Goal: Task Accomplishment & Management: Complete application form

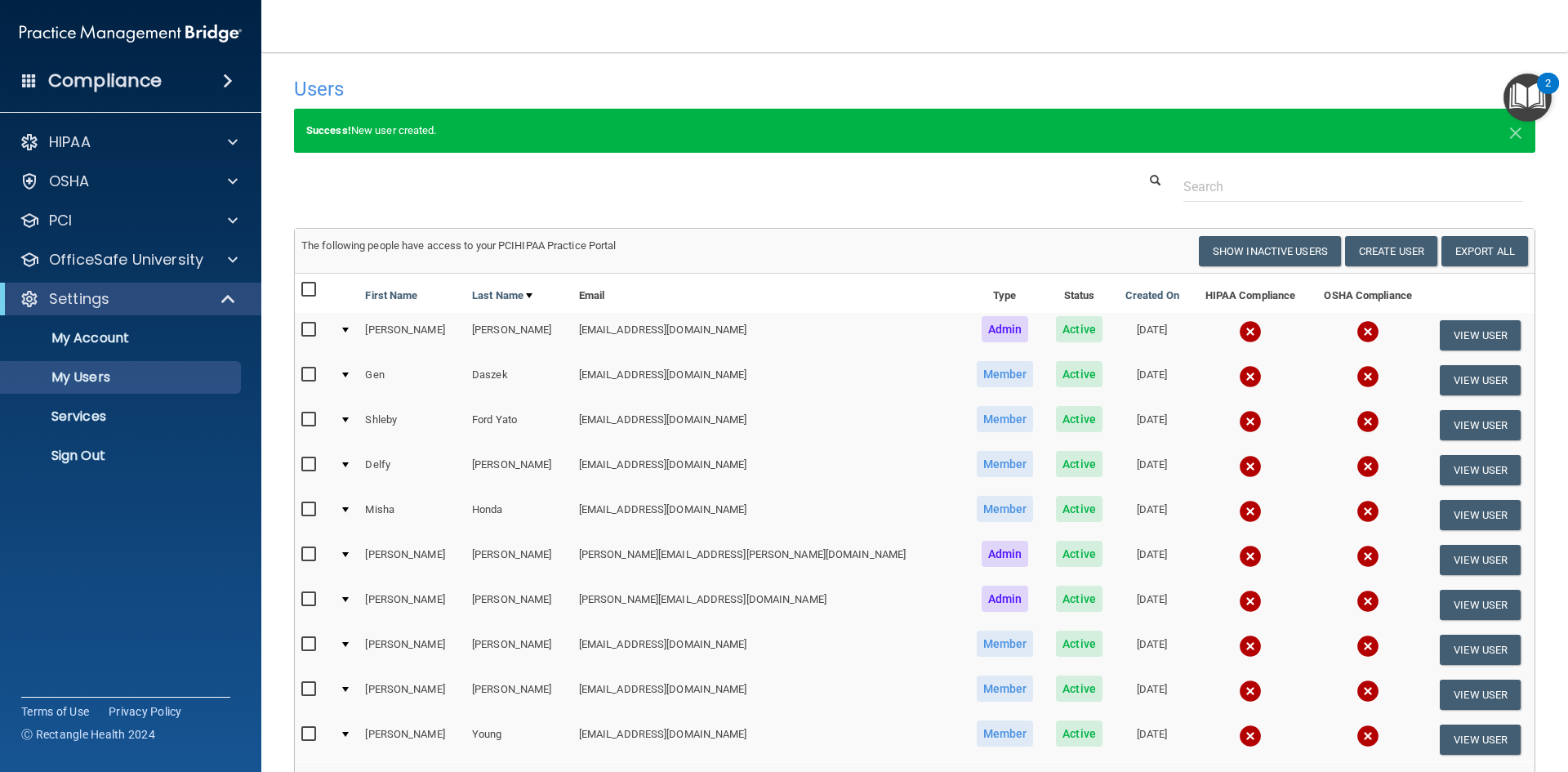
select select "20"
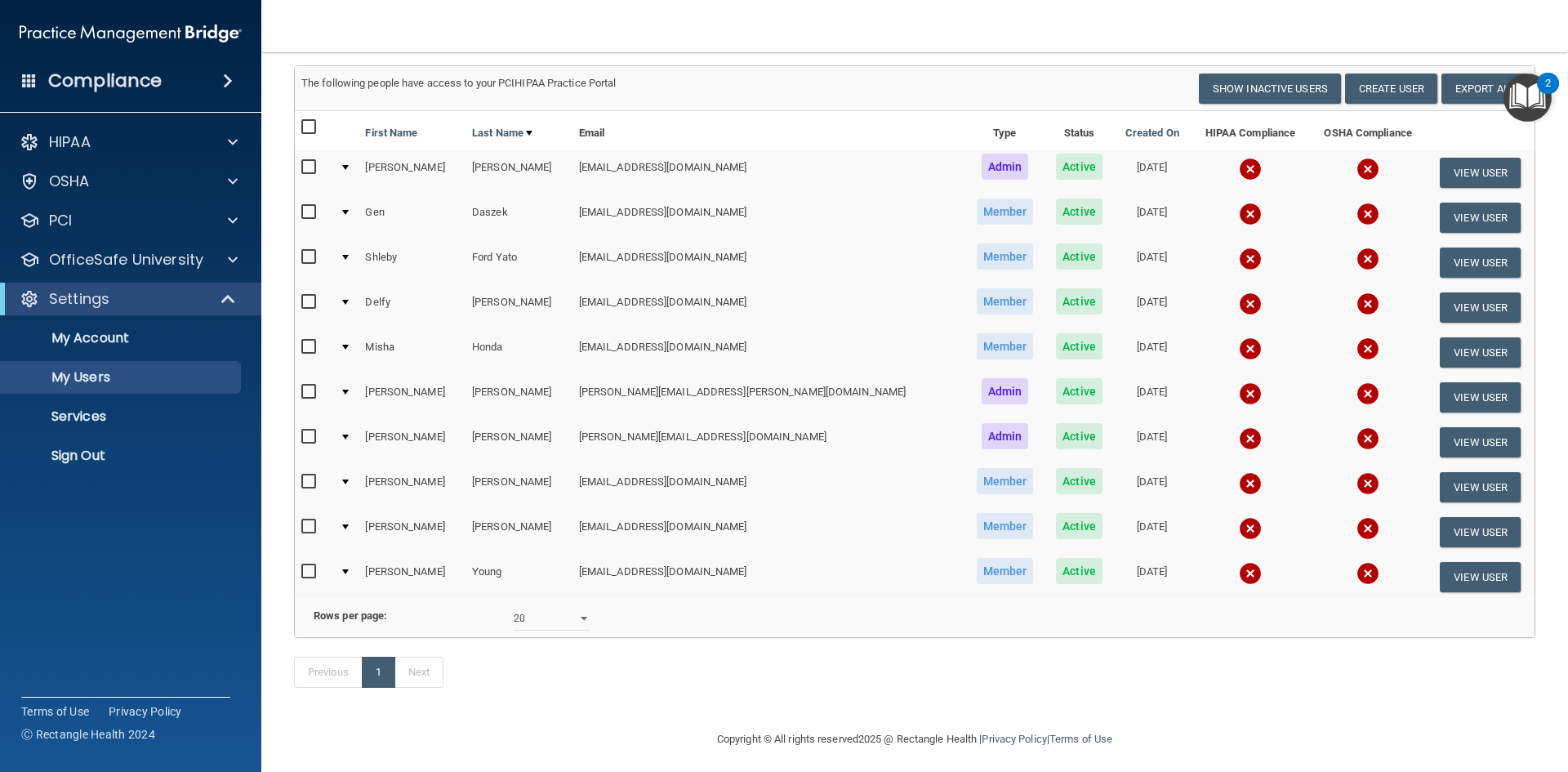
scroll to position [163, 0]
click at [1383, 90] on button "Create User" at bounding box center [1391, 88] width 92 height 30
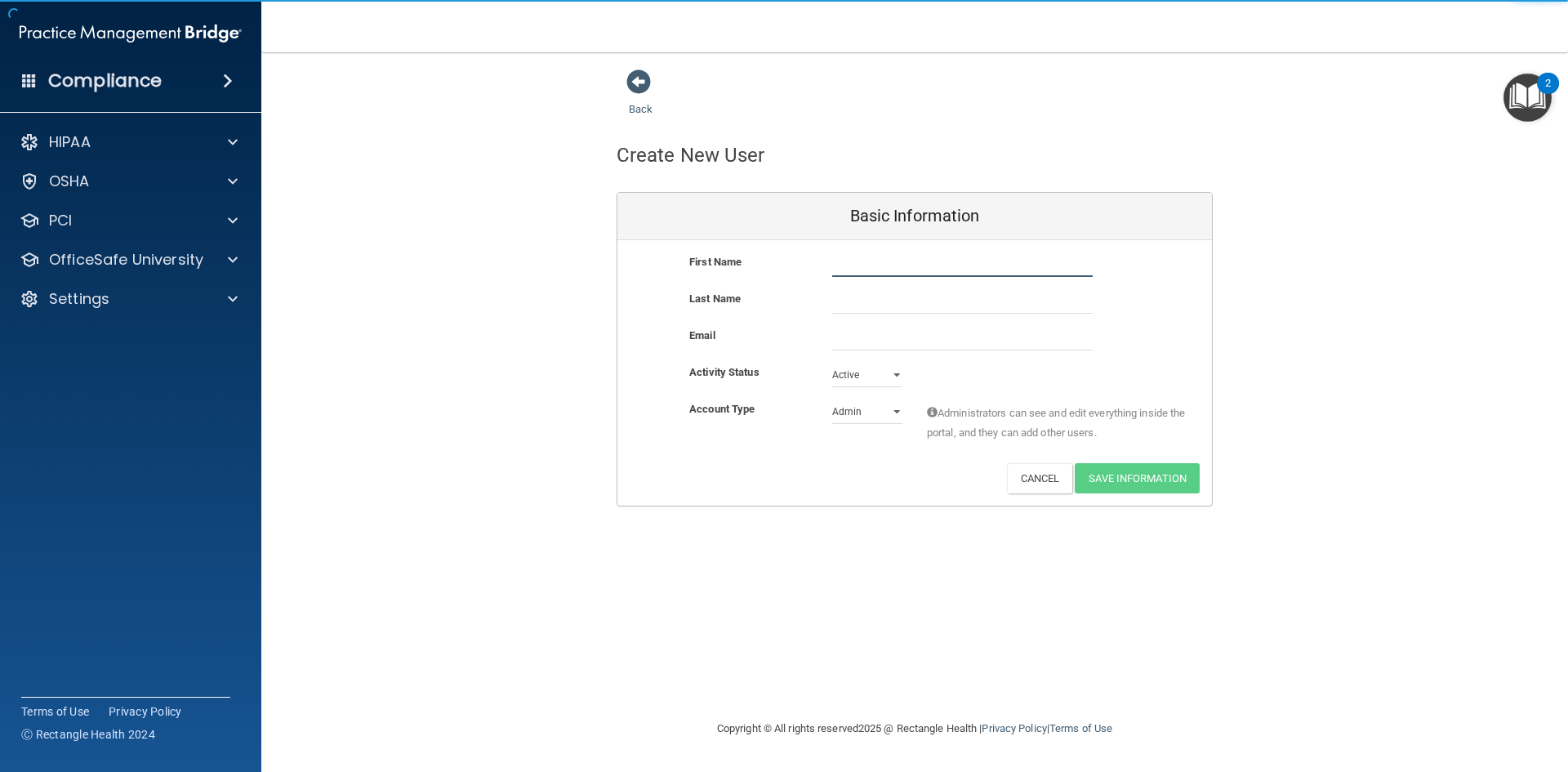
click at [902, 263] on input "text" at bounding box center [962, 265] width 261 height 25
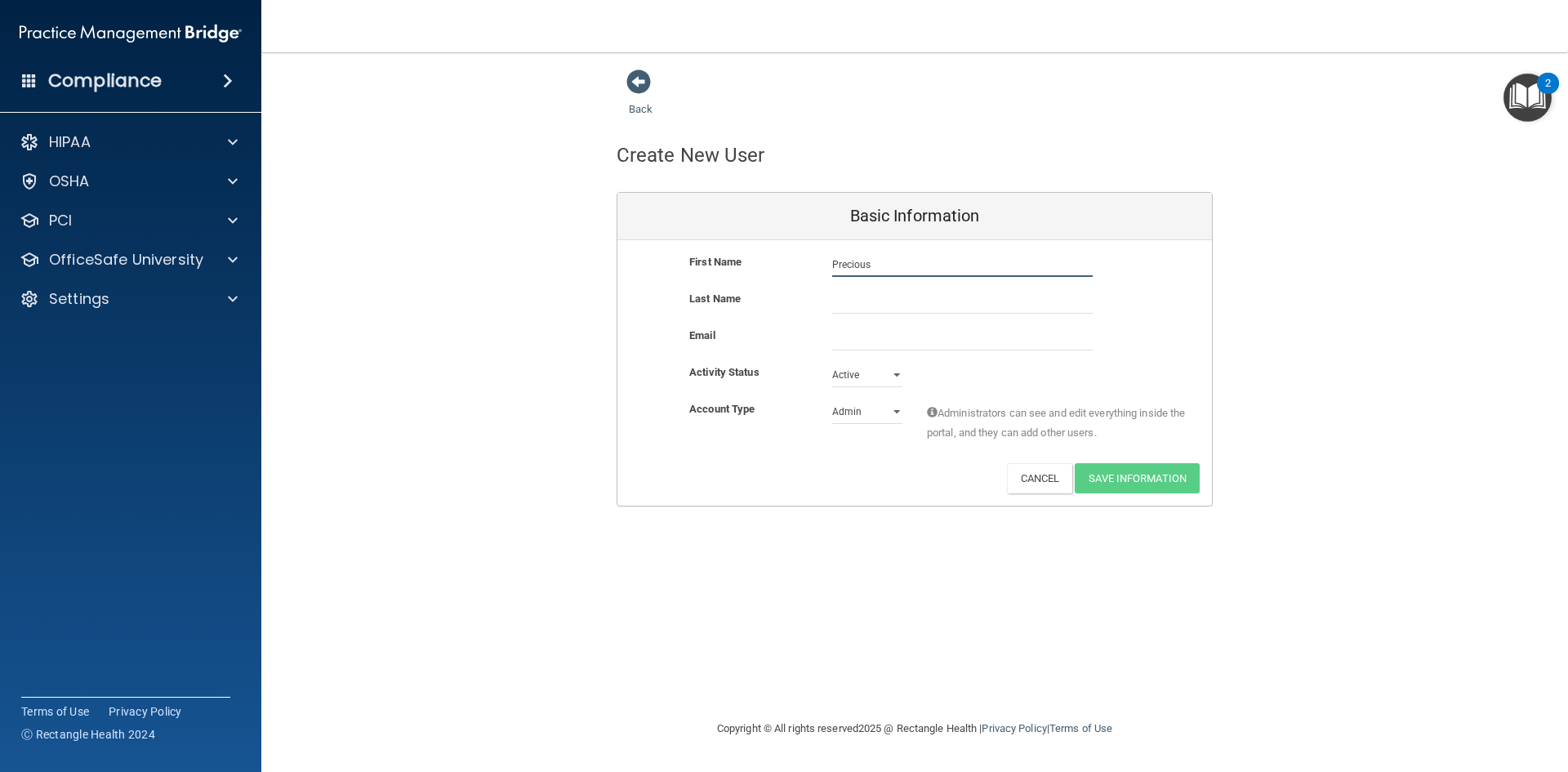
type input "Precious"
type input "[EMAIL_ADDRESS][DOMAIN_NAME]"
drag, startPoint x: 894, startPoint y: 414, endPoint x: 876, endPoint y: 426, distance: 21.6
click at [894, 414] on select "Admin Member" at bounding box center [867, 415] width 71 height 25
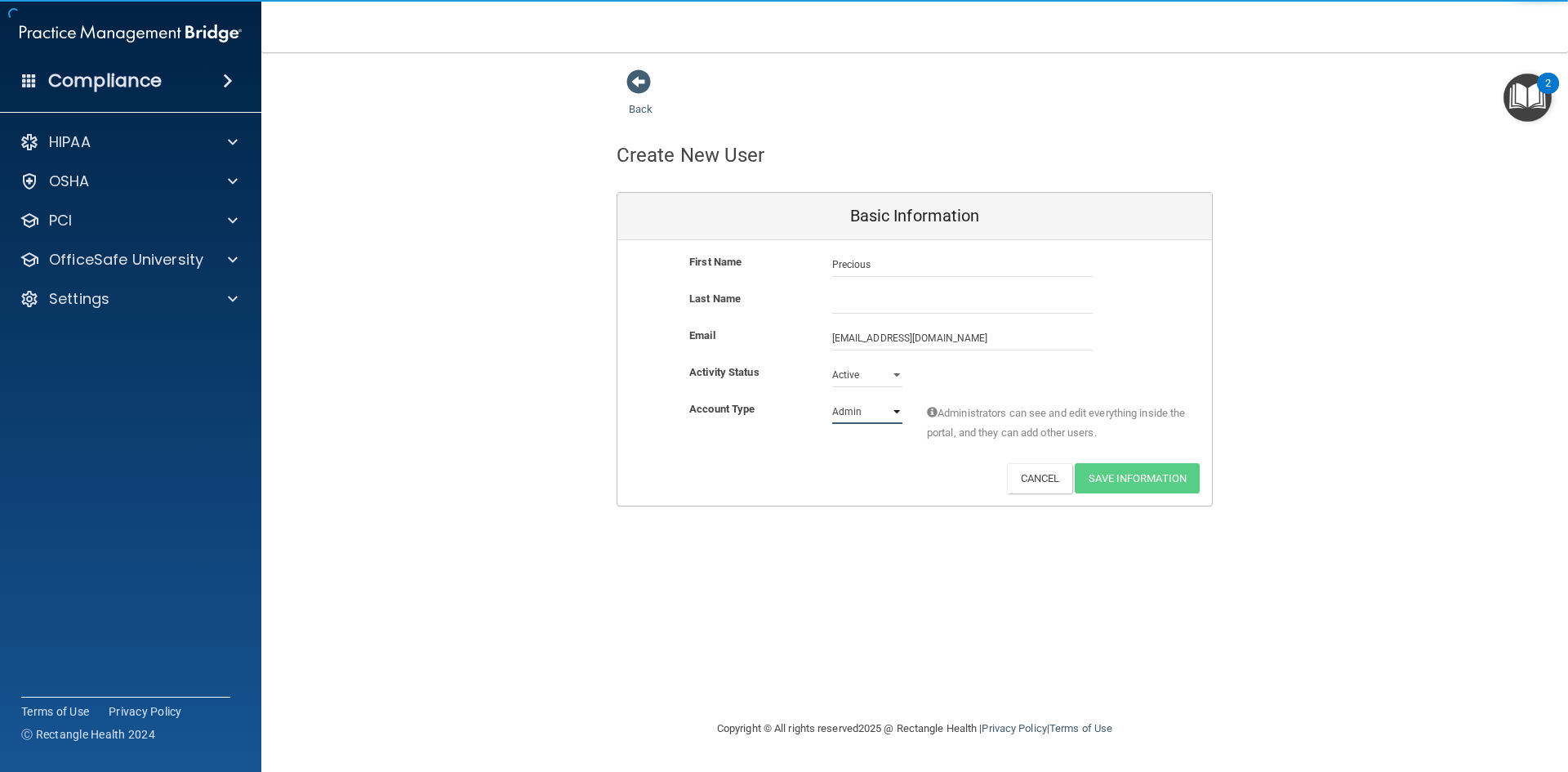
select select "practice_member"
click at [832, 400] on select "Admin Member" at bounding box center [867, 412] width 71 height 25
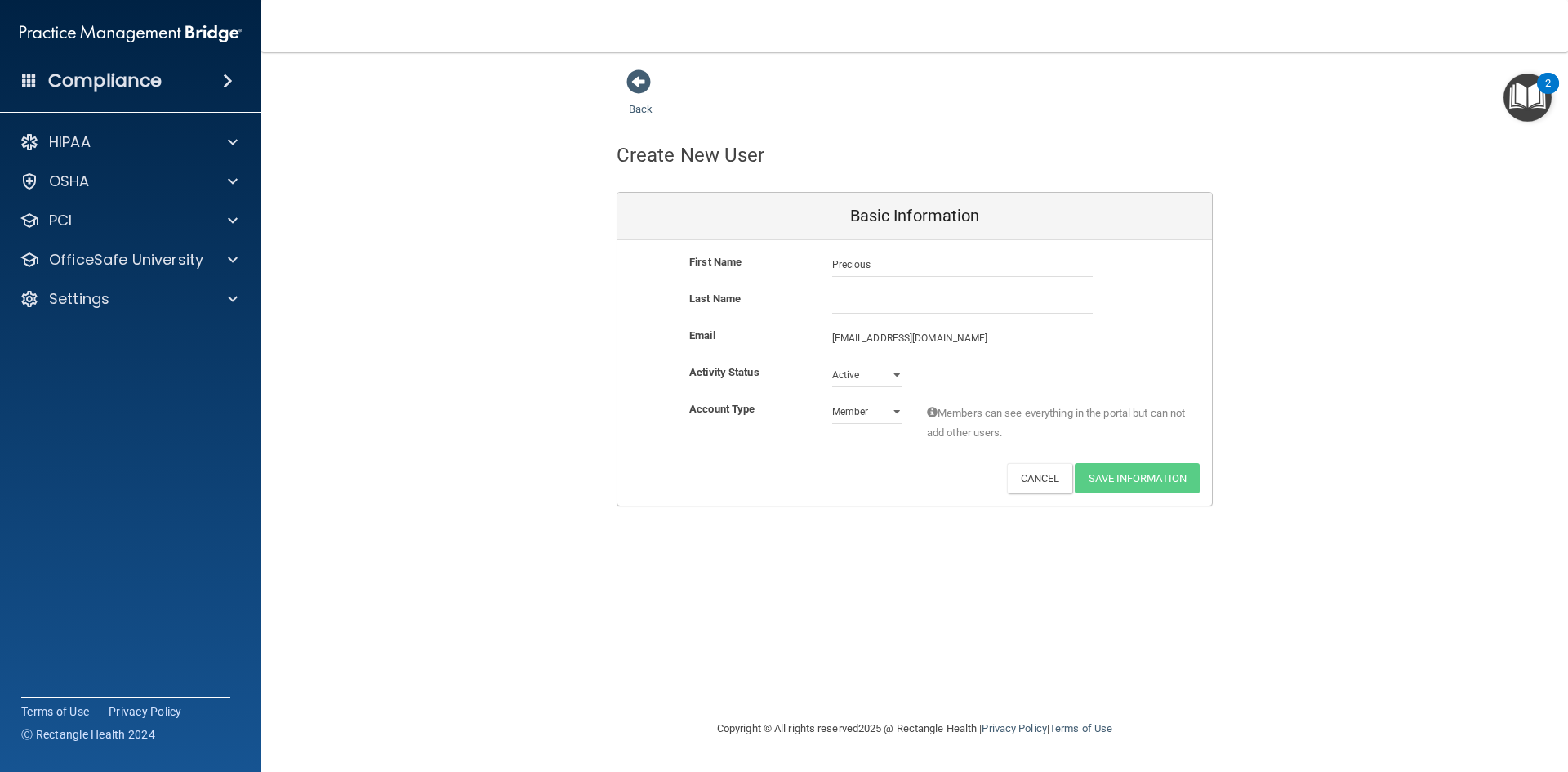
click at [880, 287] on div "First Name Precious Precious" at bounding box center [915, 271] width 595 height 37
click at [852, 299] on input "text" at bounding box center [962, 301] width 261 height 25
type input "[PERSON_NAME]"
click at [1166, 478] on button "Save Information" at bounding box center [1137, 479] width 125 height 30
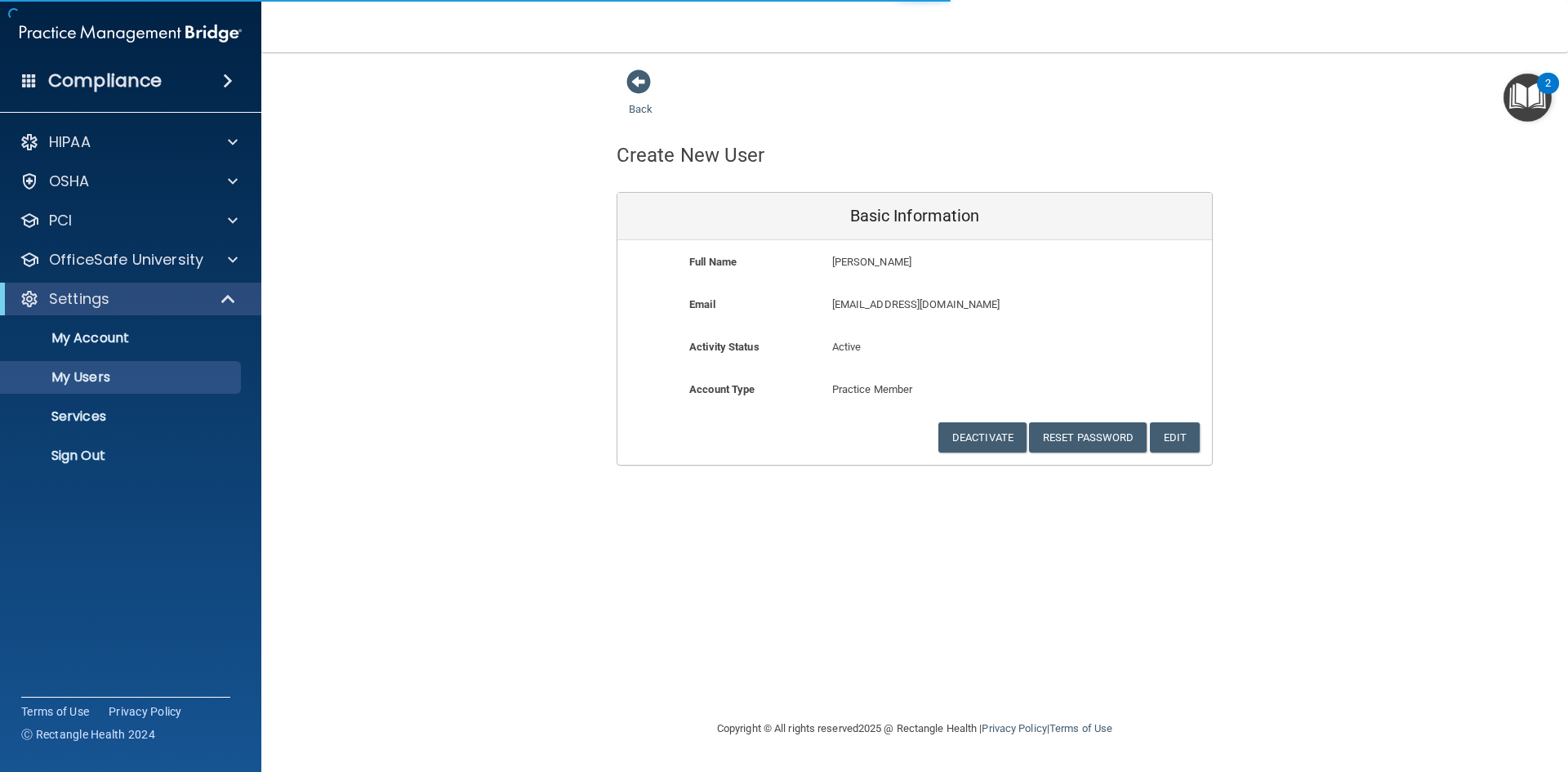
select select "20"
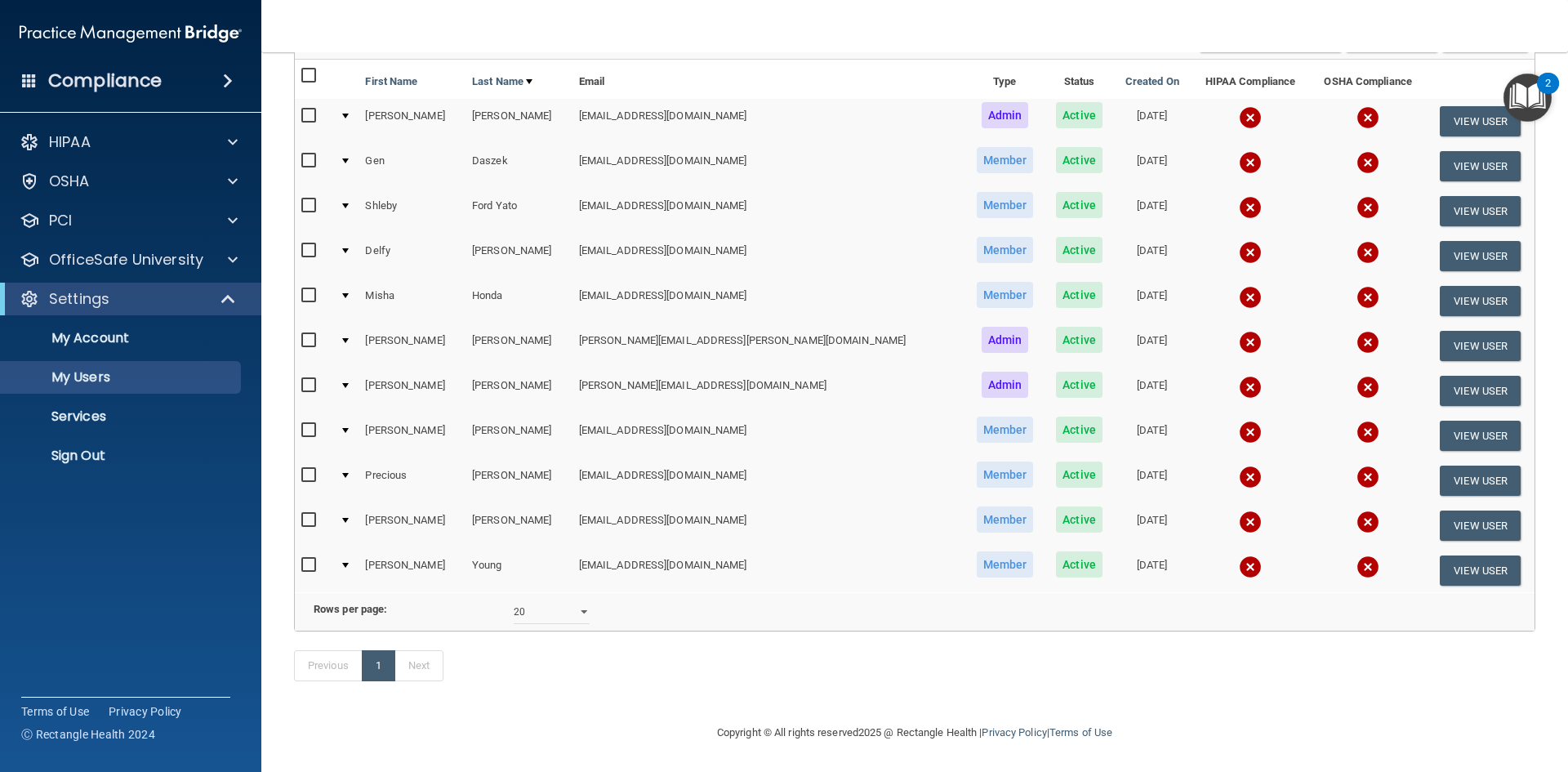
scroll to position [157, 0]
